Goal: Task Accomplishment & Management: Complete application form

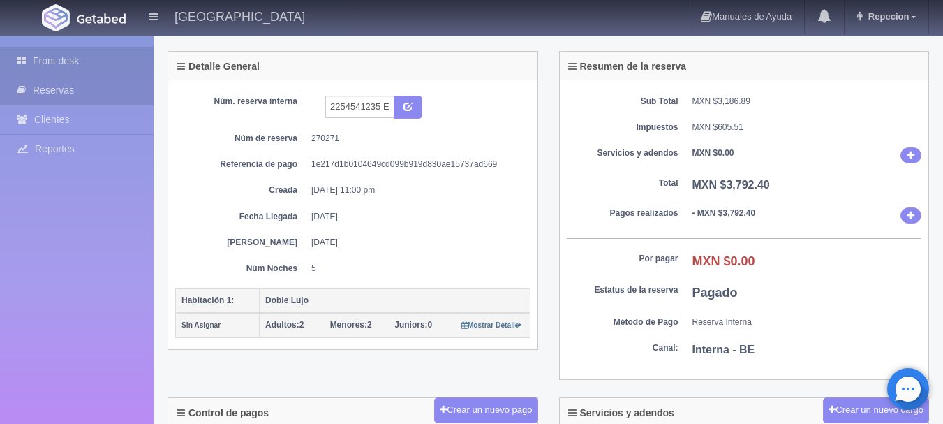
scroll to position [70, 0]
click at [49, 58] on link "Front desk" at bounding box center [77, 61] width 154 height 29
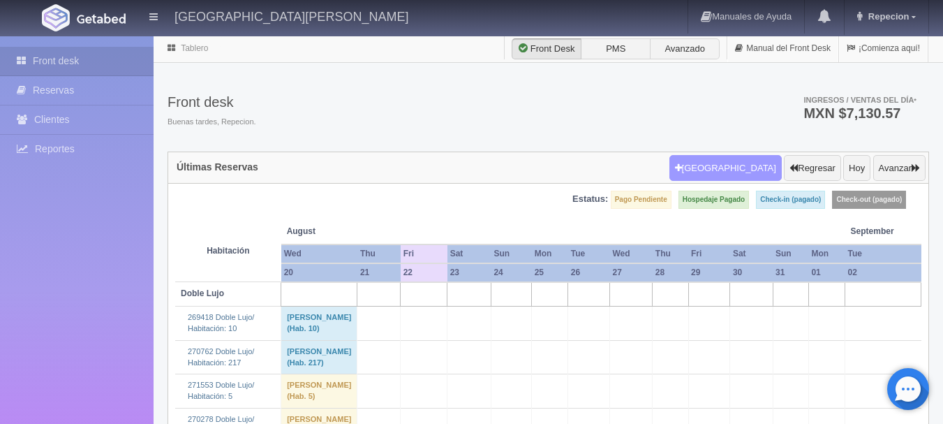
click at [721, 169] on button "Nueva Reserva" at bounding box center [726, 168] width 112 height 27
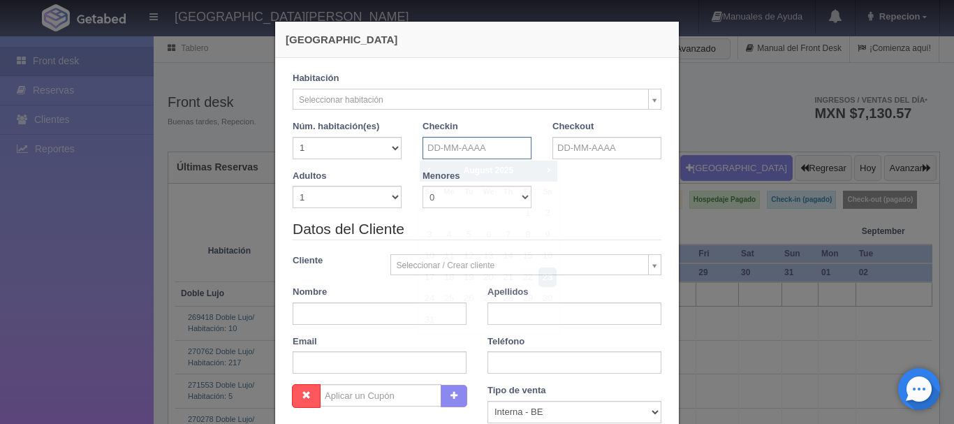
click at [490, 147] on input "text" at bounding box center [476, 148] width 109 height 22
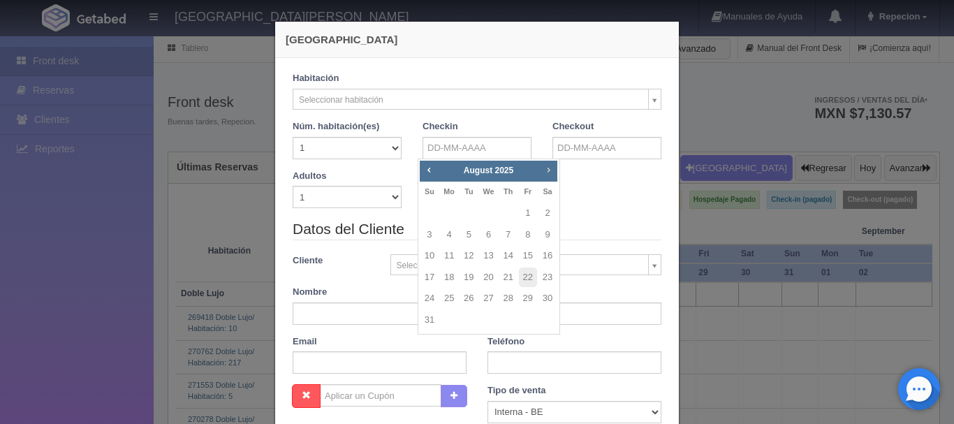
click at [544, 167] on span "Next" at bounding box center [547, 169] width 11 height 11
checkbox input "false"
click at [452, 282] on link "22" at bounding box center [449, 277] width 18 height 20
type input "22-09-2025"
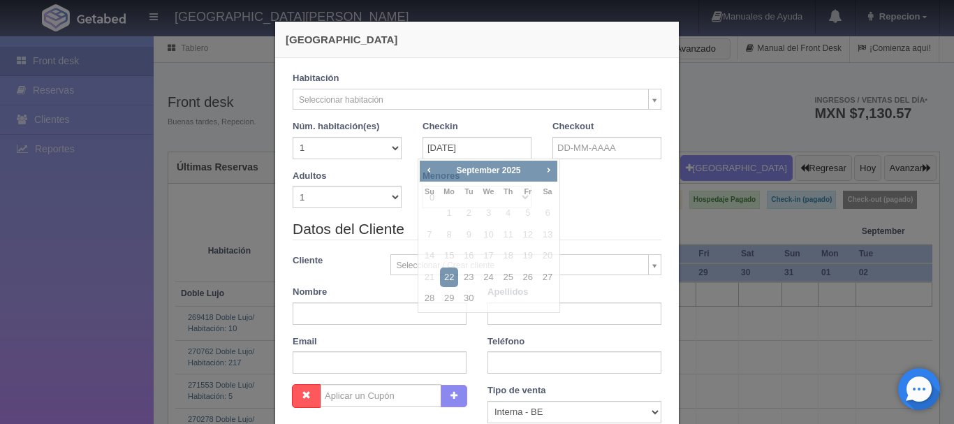
checkbox input "false"
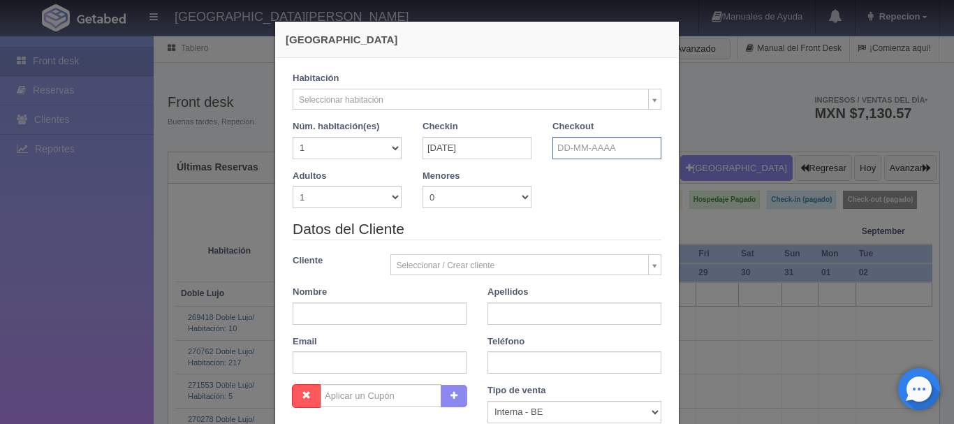
click at [592, 148] on input "text" at bounding box center [606, 148] width 109 height 22
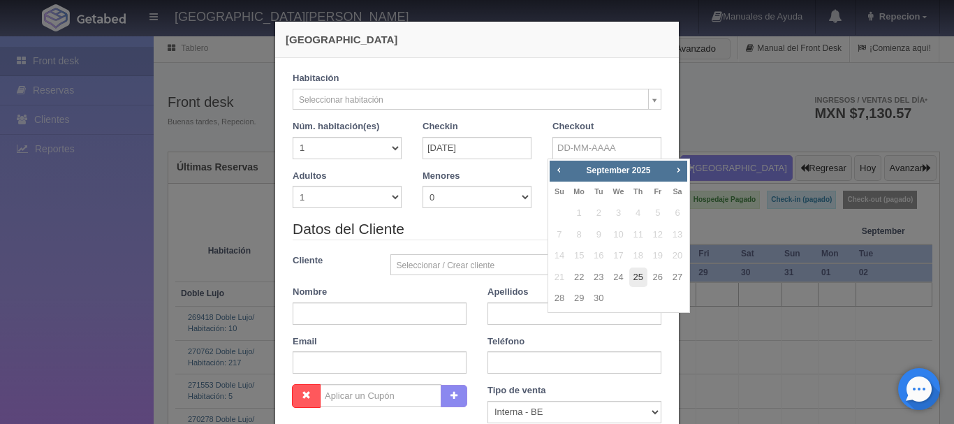
click at [642, 278] on link "25" at bounding box center [638, 277] width 18 height 20
type input "25-09-2025"
checkbox input "false"
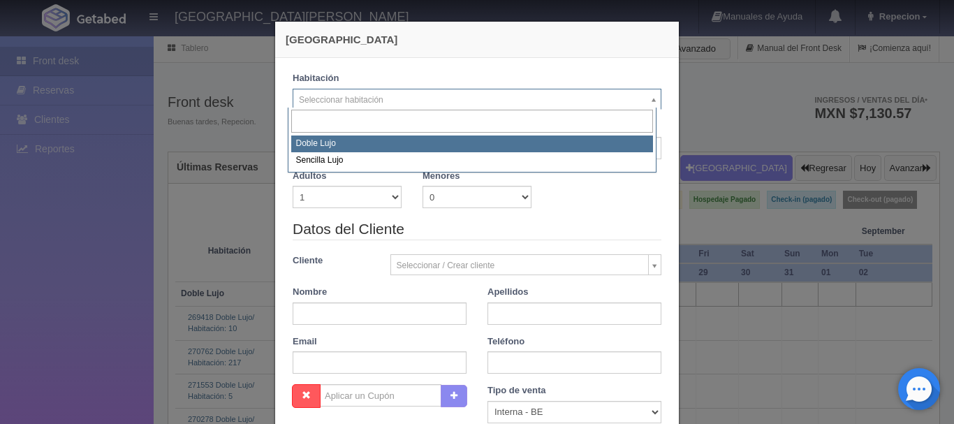
select select "577"
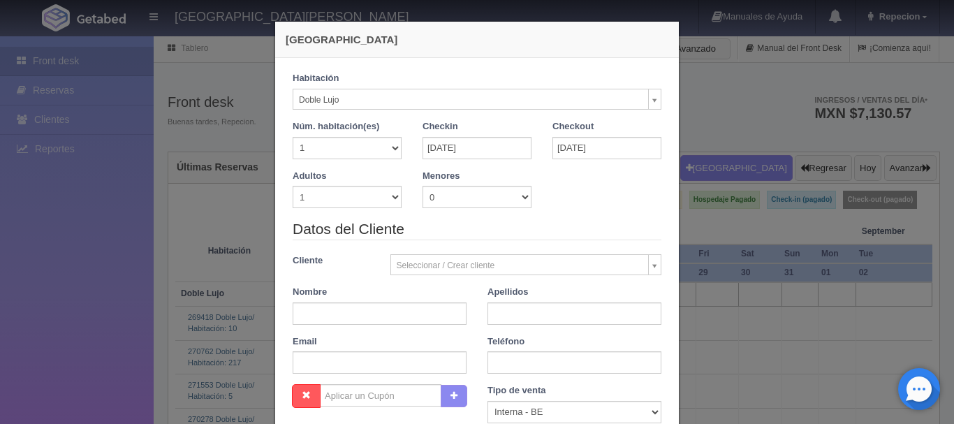
checkbox input "false"
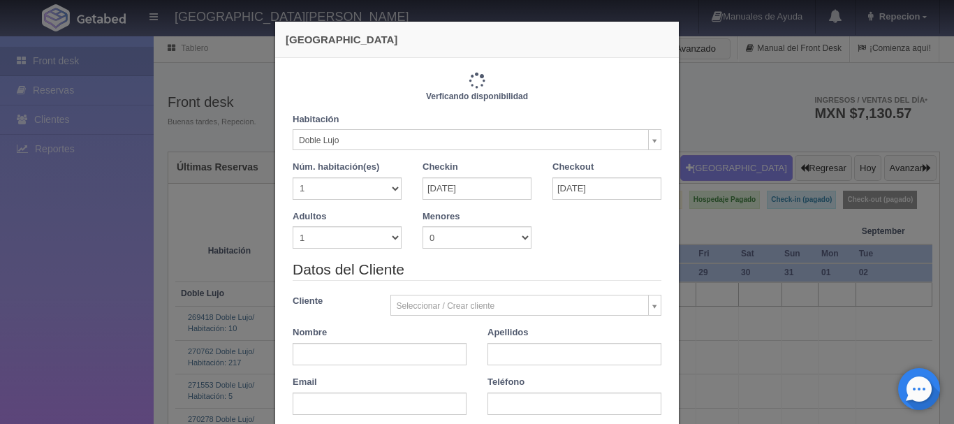
type input "3660.00"
checkbox input "false"
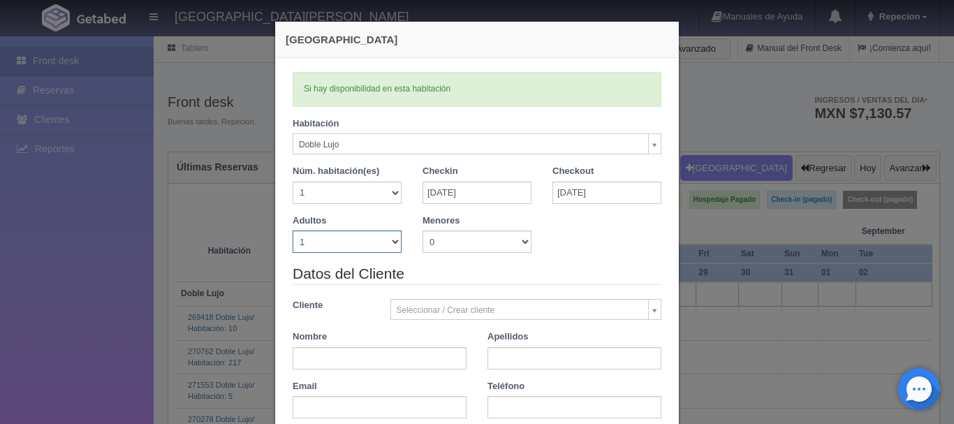
click at [376, 240] on select "1 2 3 4 5 6 7 8 9 10" at bounding box center [347, 241] width 109 height 22
click at [378, 243] on select "1 2 3 4 5 6 7 8 9 10" at bounding box center [347, 241] width 109 height 22
select select "2"
click at [293, 230] on select "1 2 3 4 5 6 7 8 9 10" at bounding box center [347, 241] width 109 height 22
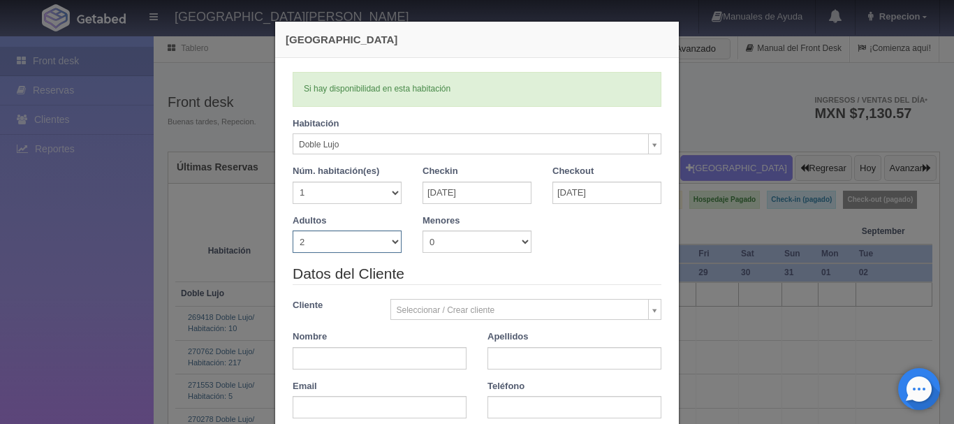
checkbox input "false"
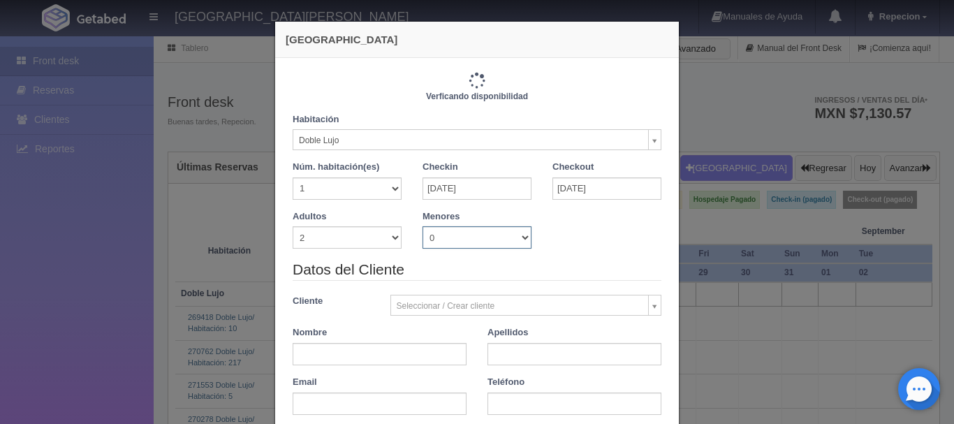
click at [487, 239] on select "0 1 2 3 4 5 6 7 8 9 10" at bounding box center [476, 237] width 109 height 22
type input "3660.00"
checkbox input "false"
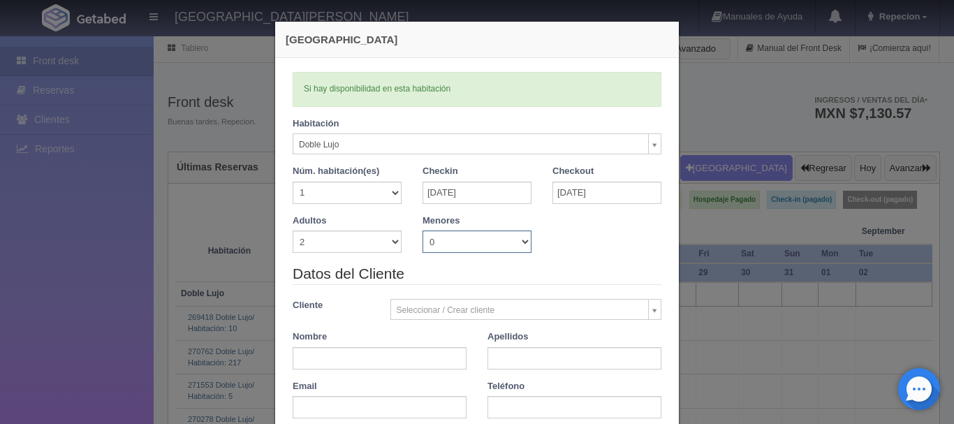
select select "1"
click at [422, 230] on select "0 1 2 3 4 5 6 7 8 9 10" at bounding box center [476, 241] width 109 height 22
checkbox input "false"
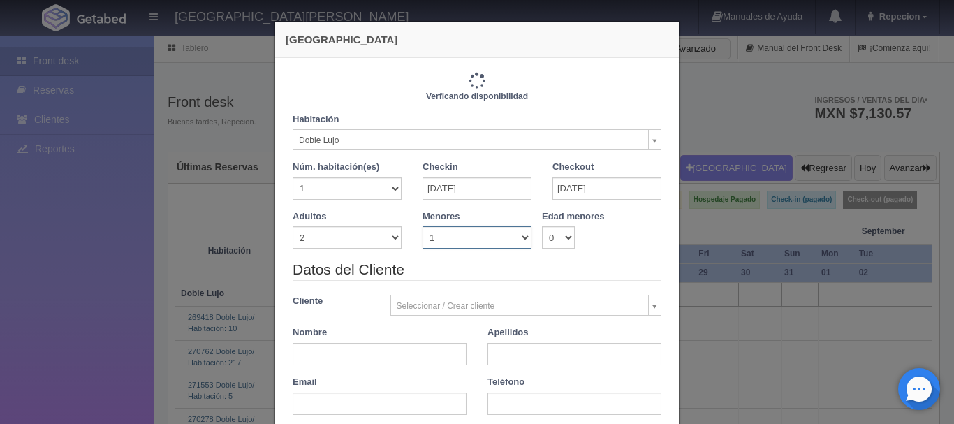
type input "3660.00"
checkbox input "false"
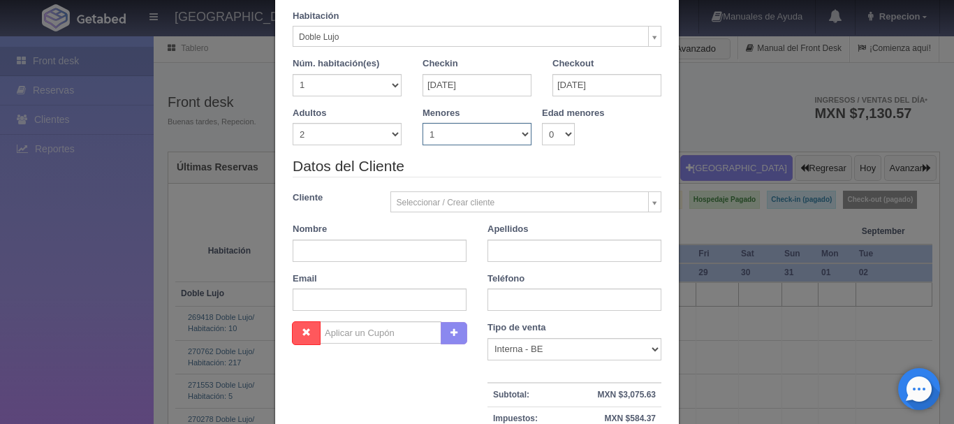
scroll to position [140, 0]
